Goal: Register for event/course

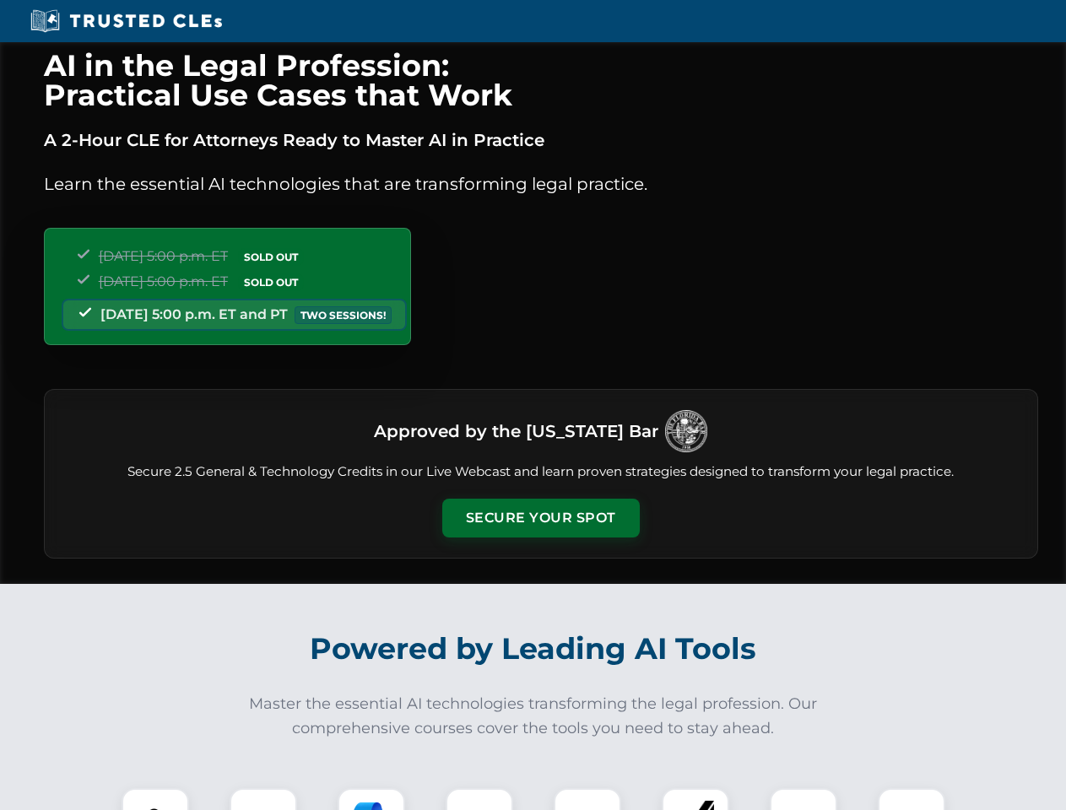
click at [540, 518] on button "Secure Your Spot" at bounding box center [541, 518] width 198 height 39
click at [155, 799] on img at bounding box center [155, 822] width 49 height 49
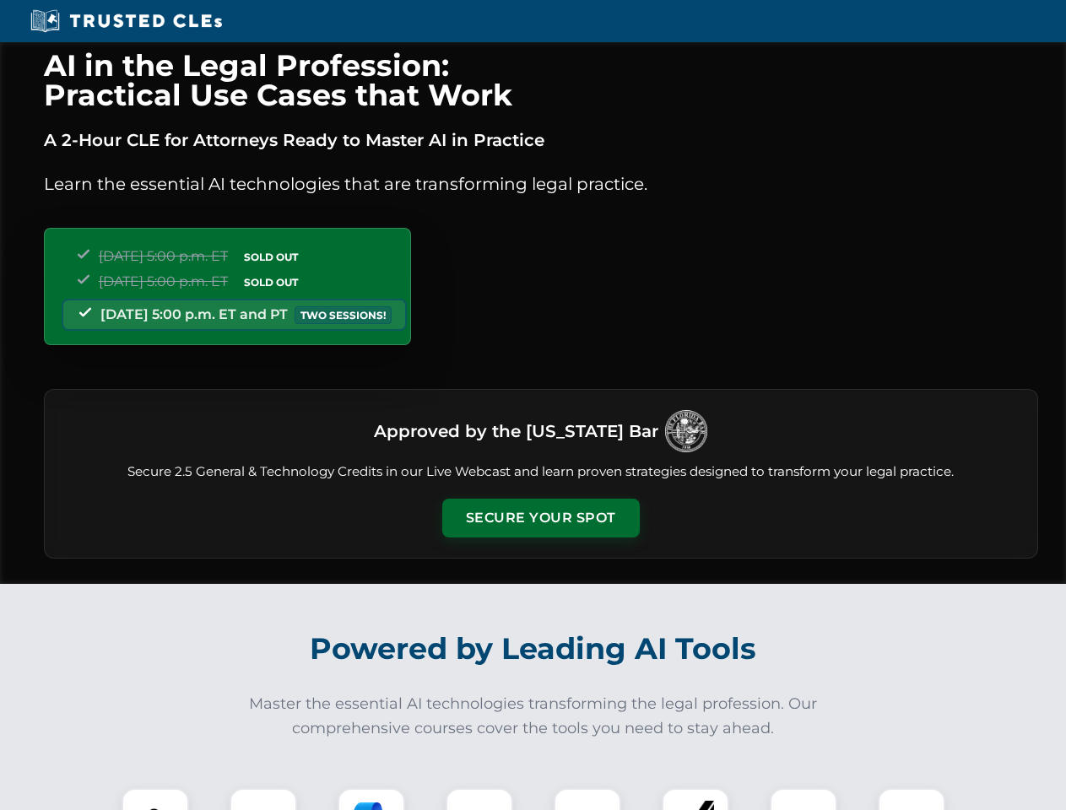
scroll to position [1657, 0]
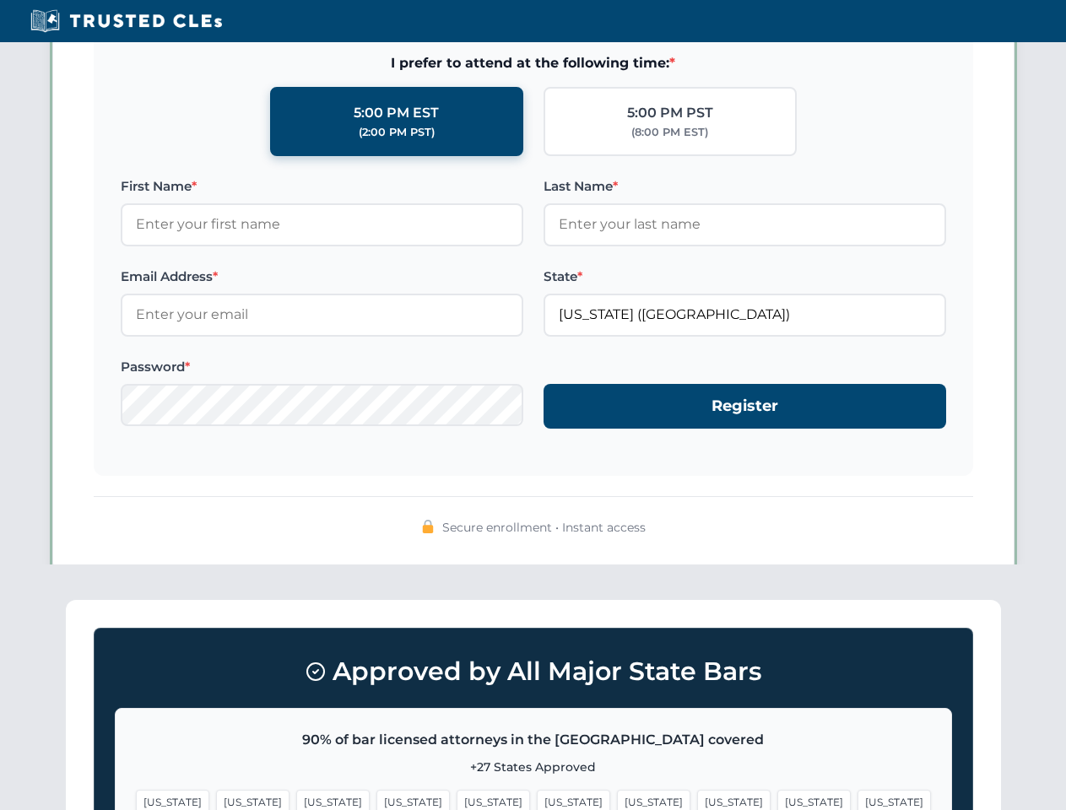
click at [617, 799] on span "[US_STATE]" at bounding box center [653, 802] width 73 height 24
click at [777, 799] on span "[US_STATE]" at bounding box center [813, 802] width 73 height 24
